Goal: Task Accomplishment & Management: Use online tool/utility

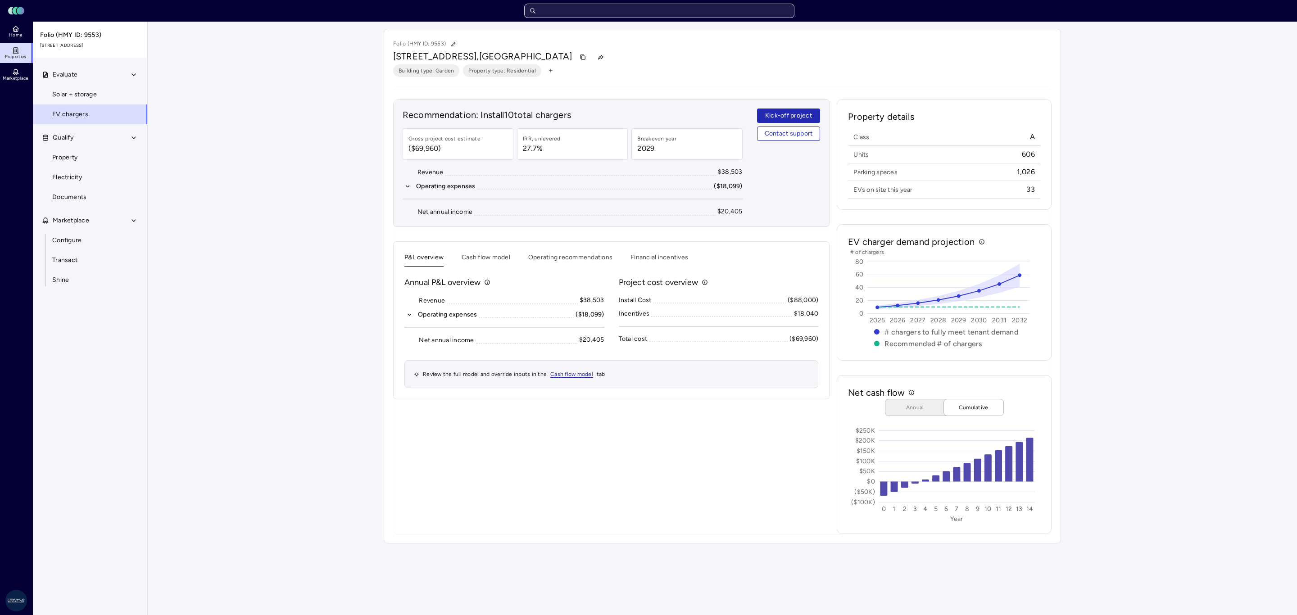
click at [647, 7] on input "text" at bounding box center [659, 11] width 270 height 14
type input "[PERSON_NAME]"
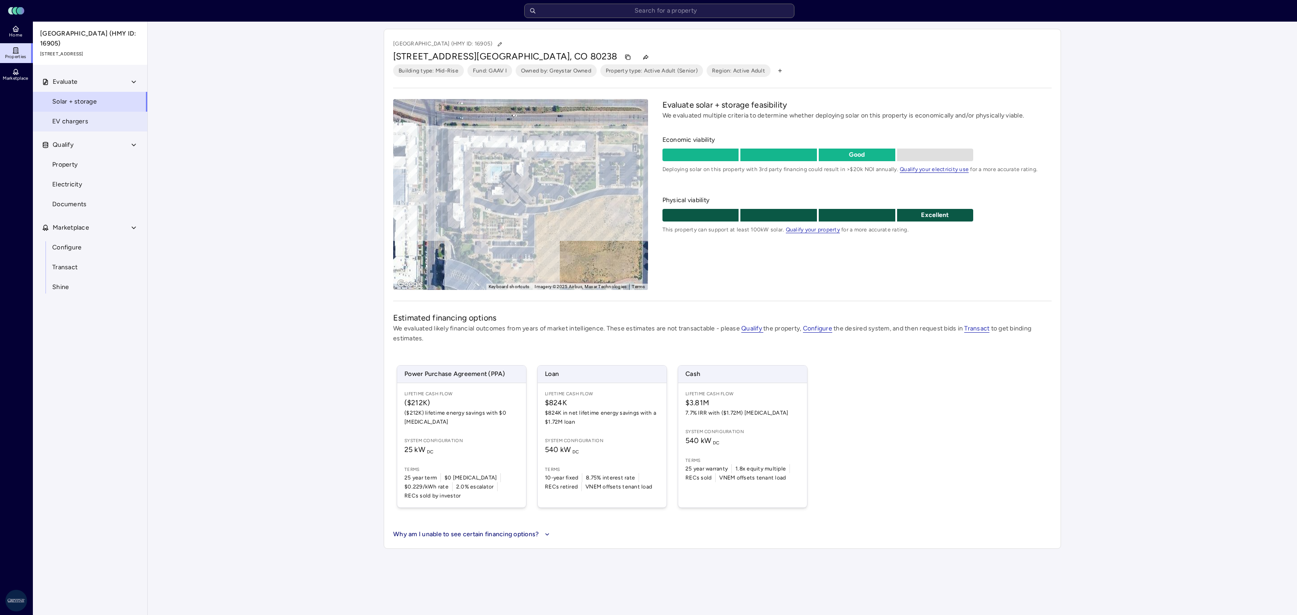
click at [78, 113] on link "EV chargers" at bounding box center [89, 122] width 115 height 20
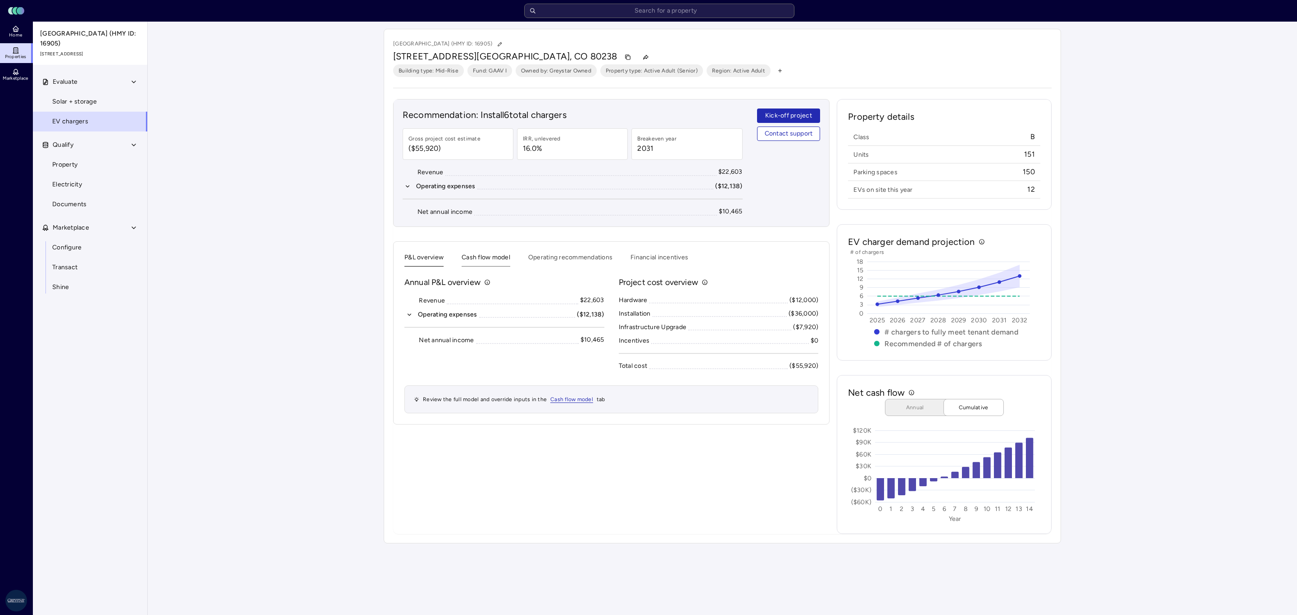
click at [503, 260] on button "Cash flow model" at bounding box center [486, 260] width 49 height 14
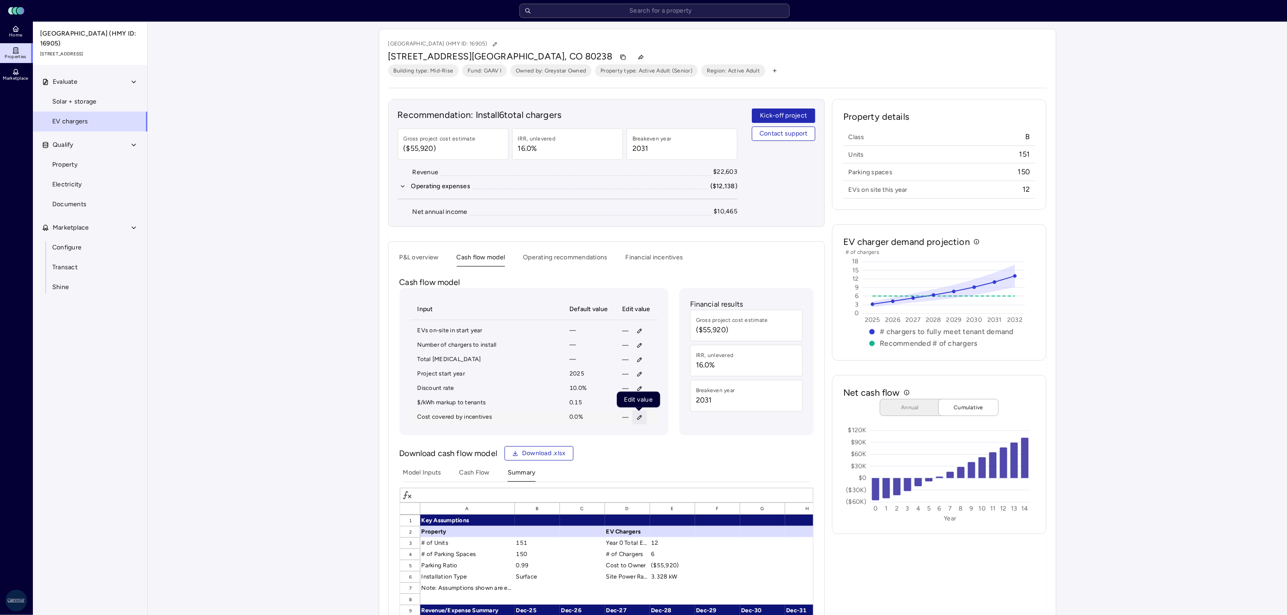
click at [642, 410] on icon "button" at bounding box center [640, 417] width 6 height 6
type input "90"
click at [667, 410] on button "Save" at bounding box center [682, 482] width 30 height 14
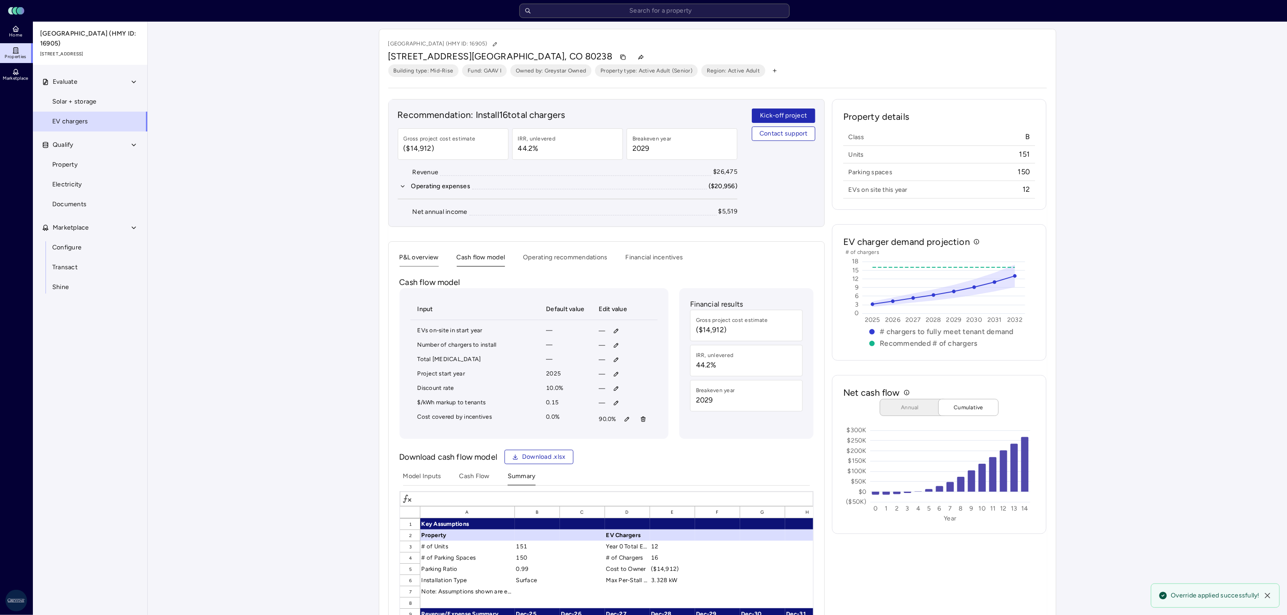
click at [405, 266] on button "P&L overview" at bounding box center [419, 260] width 39 height 14
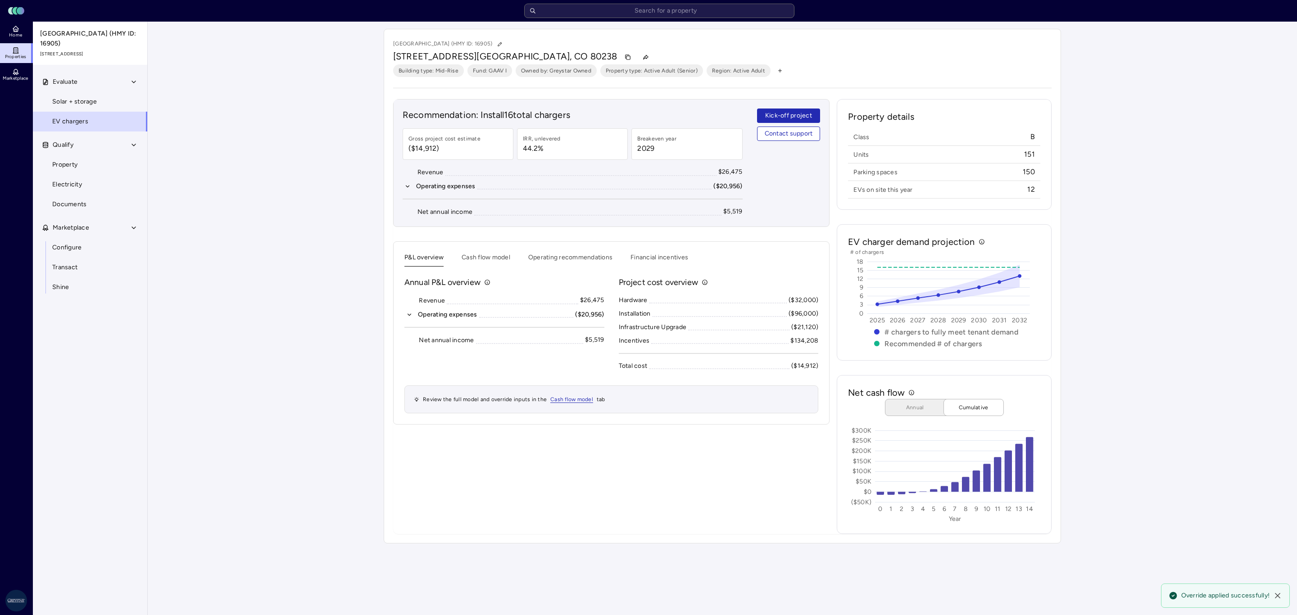
click at [291, 322] on div "Your estimates have been updated [GEOGRAPHIC_DATA] (HMY ID: 16905) [STREET_ADDR…" at bounding box center [723, 286] width 1150 height 529
click at [413, 318] on icon "button" at bounding box center [409, 315] width 6 height 6
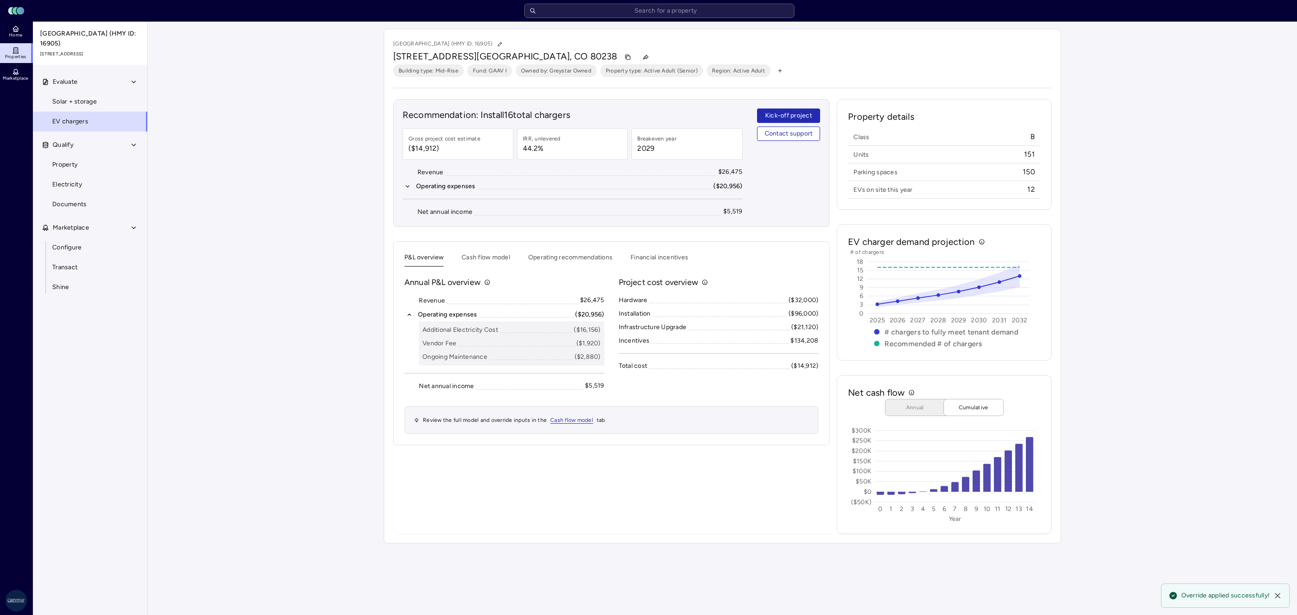
click at [271, 393] on div "Your estimates have been updated [GEOGRAPHIC_DATA] (HMY ID: 16905) [STREET_ADDR…" at bounding box center [723, 286] width 1150 height 529
click at [744, 5] on input "text" at bounding box center [659, 11] width 270 height 14
type input "[PERSON_NAME]"
